Goal: Task Accomplishment & Management: Use online tool/utility

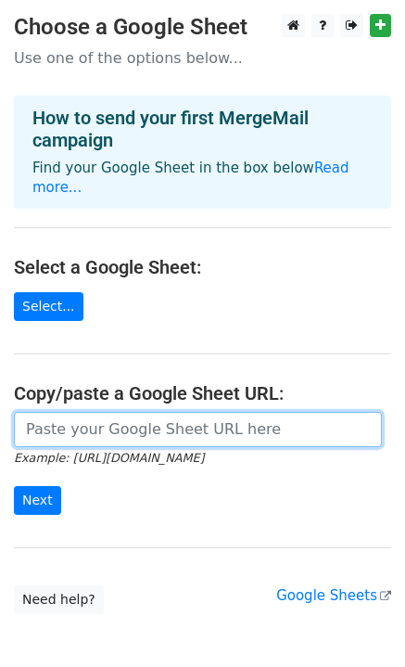
click at [124, 420] on input "url" at bounding box center [198, 429] width 368 height 35
paste input "https://docs.google.com/spreadsheets/d/1iOyCks0qMVQNO9Bxoi8MfnALpVUANx92eCW-t5K…"
type input "https://docs.google.com/spreadsheets/d/1iOyCks0qMVQNO9Bxoi8MfnALpVUANx92eCW-t5K…"
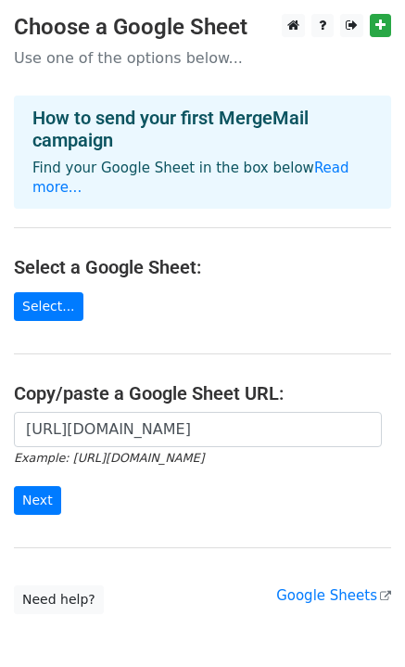
scroll to position [0, 0]
click at [37, 486] on input "Next" at bounding box center [37, 500] width 47 height 29
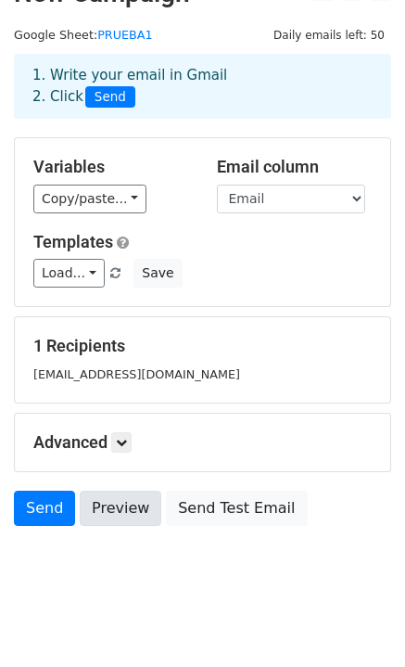
scroll to position [51, 0]
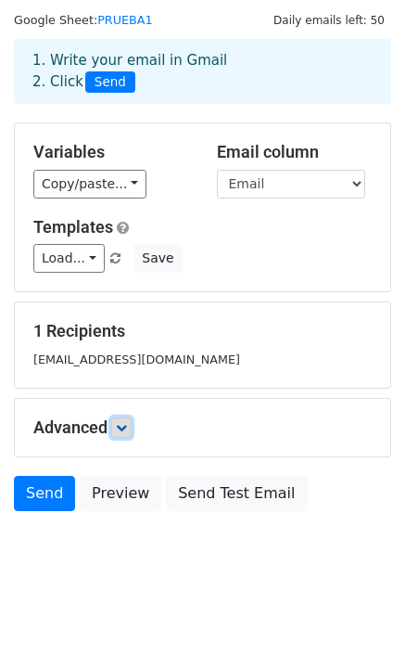
click at [128, 432] on link at bounding box center [121, 427] width 20 height 20
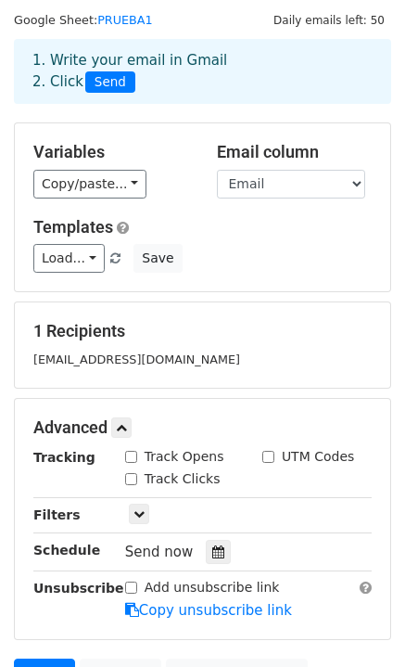
click at [136, 456] on input "Track Opens" at bounding box center [131, 457] width 12 height 12
checkbox input "true"
click at [131, 473] on input "Track Clicks" at bounding box center [131, 479] width 12 height 12
checkbox input "true"
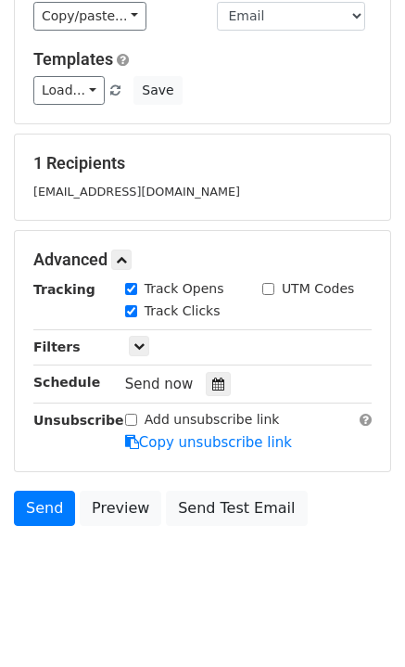
scroll to position [231, 0]
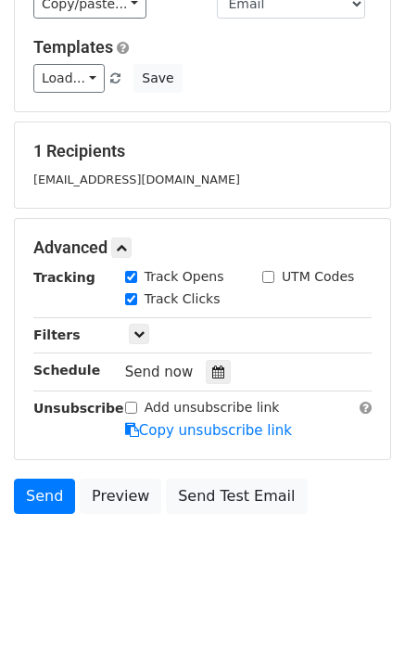
click at [207, 566] on body "New Campaign Daily emails left: 50 Google Sheet: PRUEBA1 1. Write your email in…" at bounding box center [202, 190] width 405 height 815
click at [45, 496] on link "Send" at bounding box center [44, 496] width 61 height 35
click at [40, 483] on link "Send" at bounding box center [44, 496] width 61 height 35
click at [25, 506] on link "Send" at bounding box center [44, 496] width 61 height 35
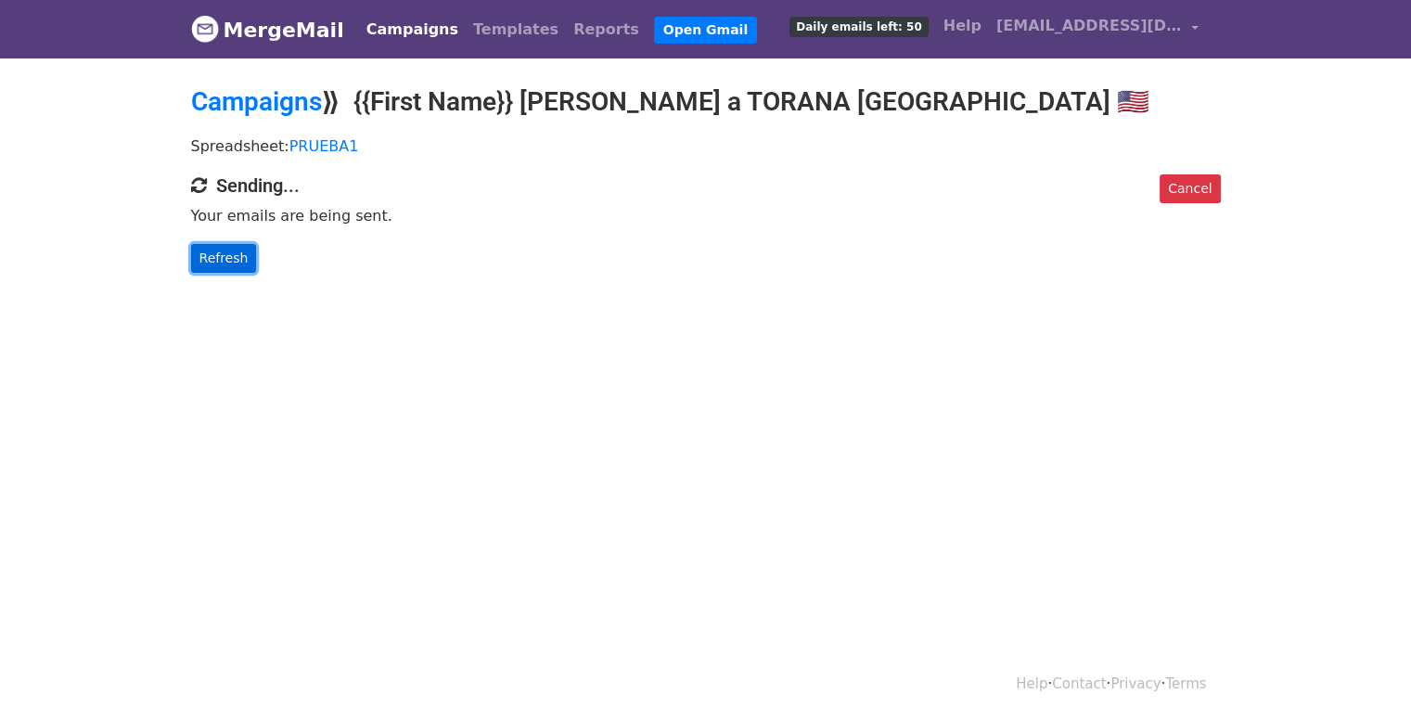
click at [226, 268] on link "Refresh" at bounding box center [224, 258] width 66 height 29
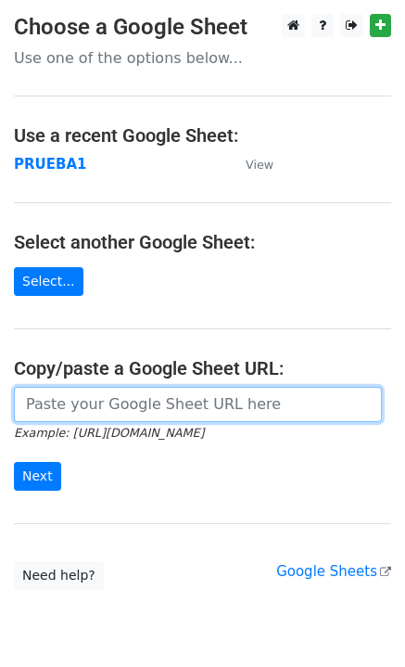
click at [66, 398] on input "url" at bounding box center [198, 404] width 368 height 35
paste input "https://docs.google.com/spreadsheets/d/14BBRr9nQ0bhgsvAgPSLPpegoS7qvQlvKHAVkivI…"
type input "https://docs.google.com/spreadsheets/d/14BBRr9nQ0bhgsvAgPSLPpegoS7qvQlvKHAVkivI…"
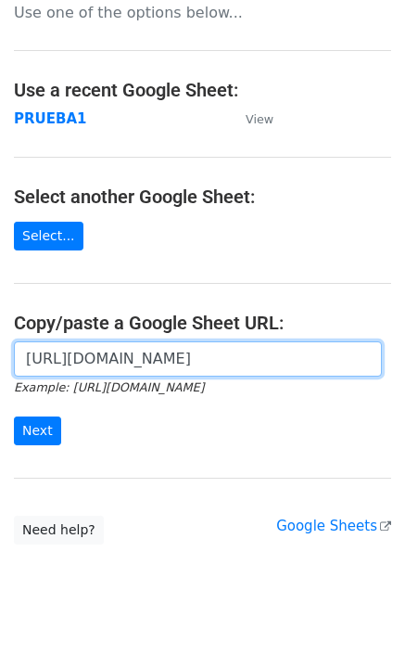
scroll to position [69, 0]
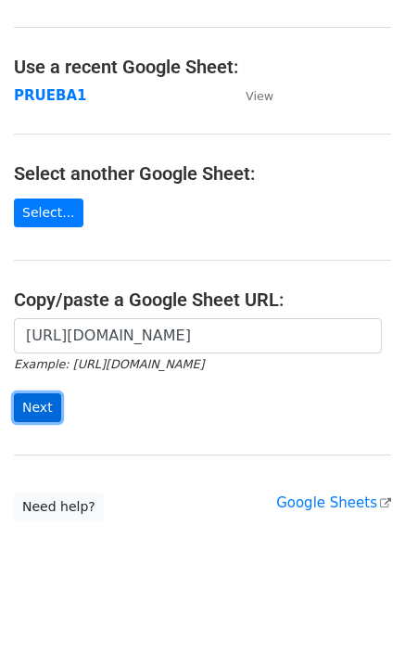
click at [55, 402] on input "Next" at bounding box center [37, 407] width 47 height 29
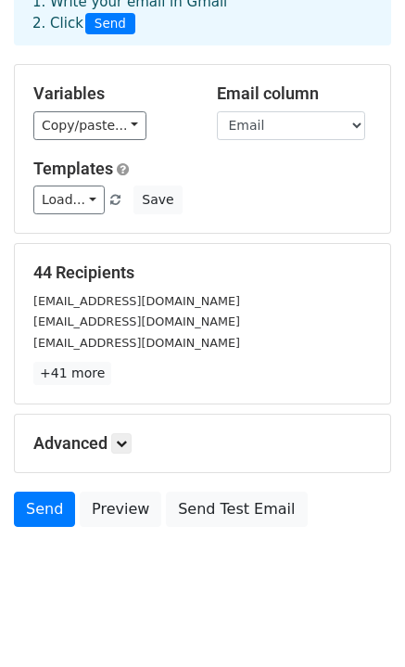
scroll to position [125, 0]
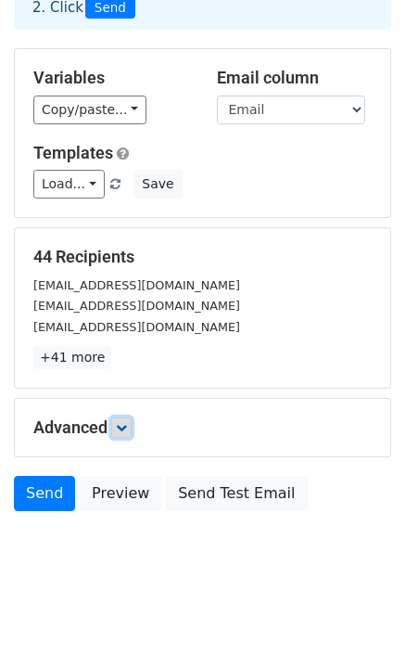
click at [127, 424] on icon at bounding box center [121, 427] width 11 height 11
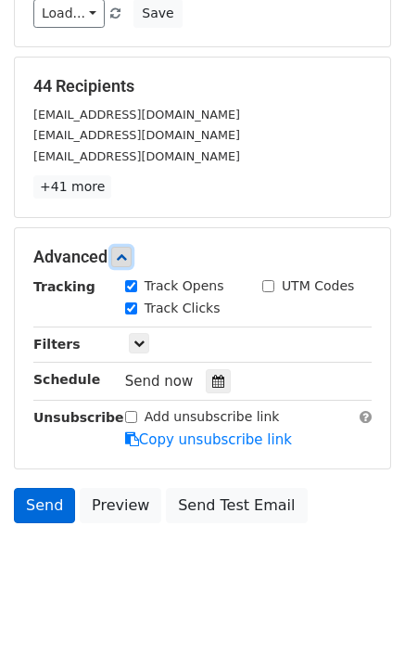
scroll to position [305, 0]
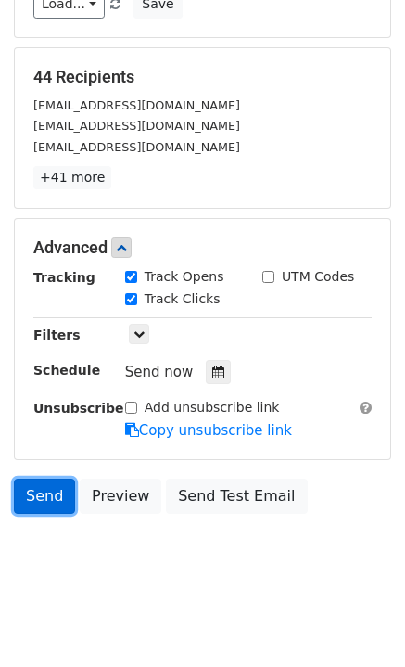
click at [51, 495] on link "Send" at bounding box center [44, 496] width 61 height 35
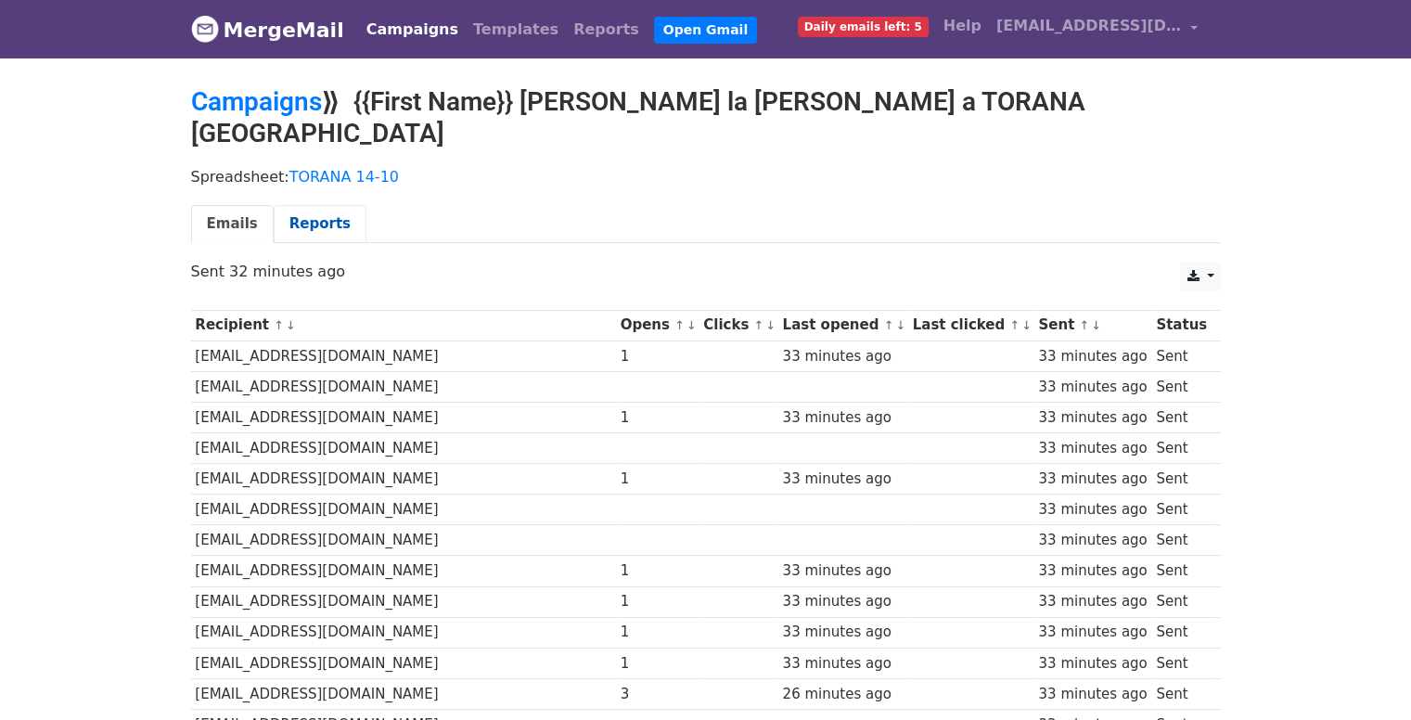
click at [308, 205] on link "Reports" at bounding box center [320, 224] width 93 height 38
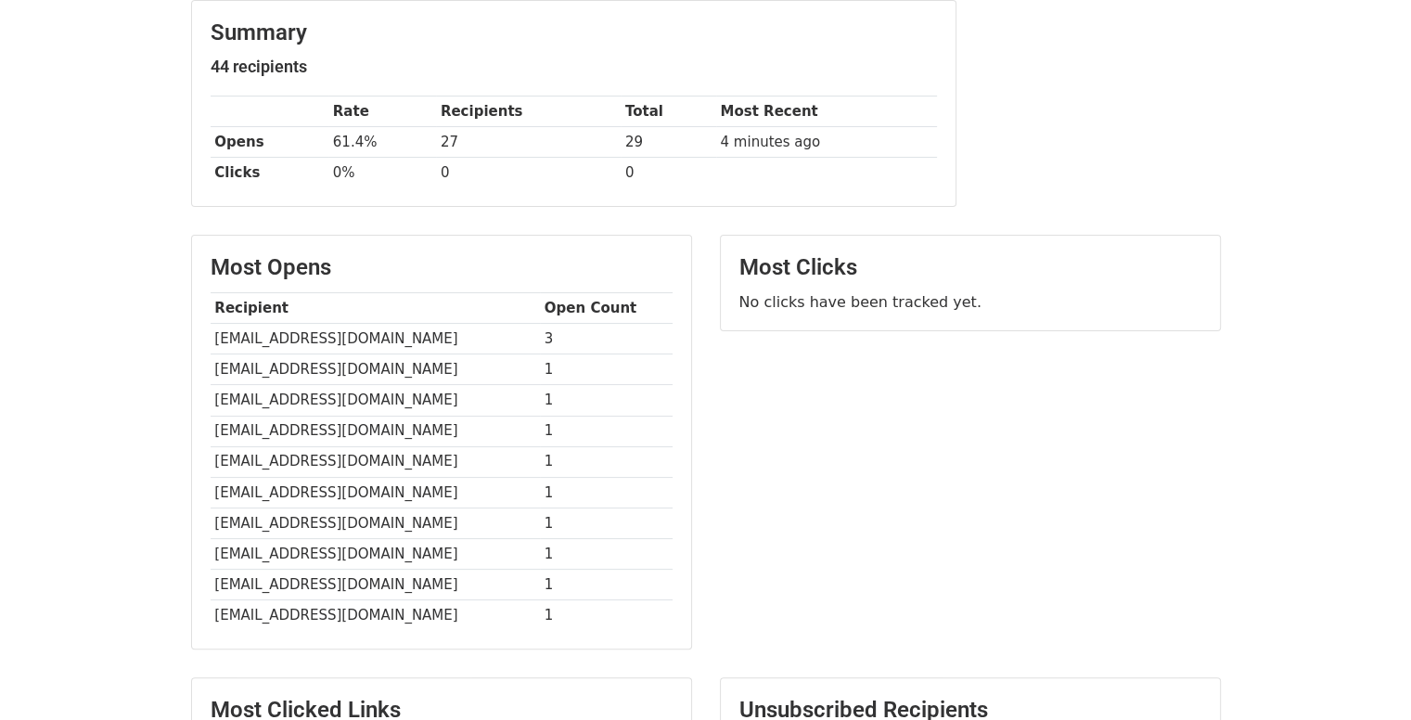
scroll to position [456, 0]
